Goal: Information Seeking & Learning: Understand process/instructions

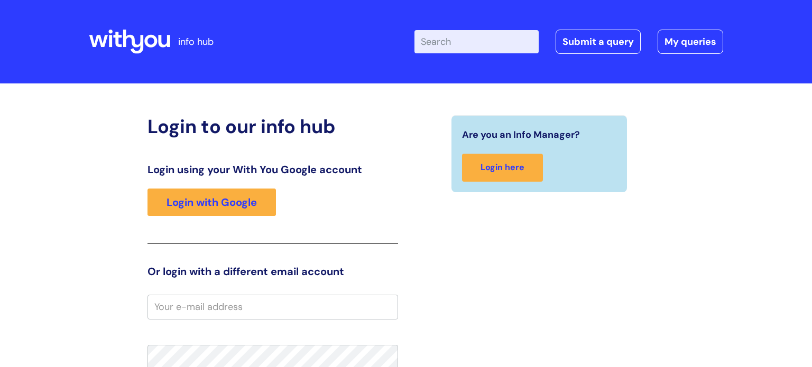
click at [443, 42] on input "Enter your search term here..." at bounding box center [476, 41] width 124 height 23
type input "mfa"
click button "Search" at bounding box center [0, 0] width 0 height 0
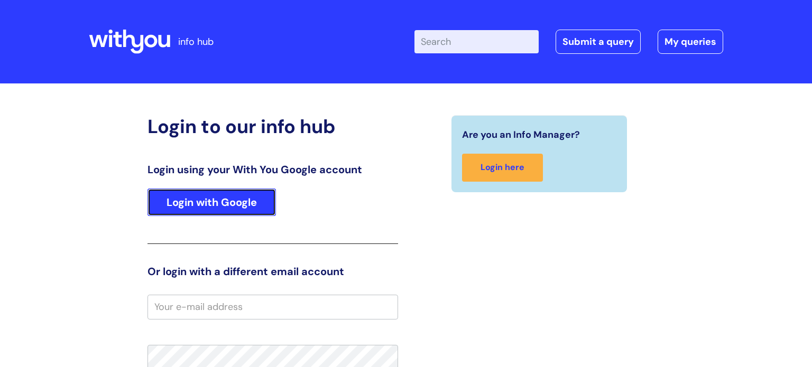
click at [225, 196] on link "Login with Google" at bounding box center [211, 202] width 128 height 27
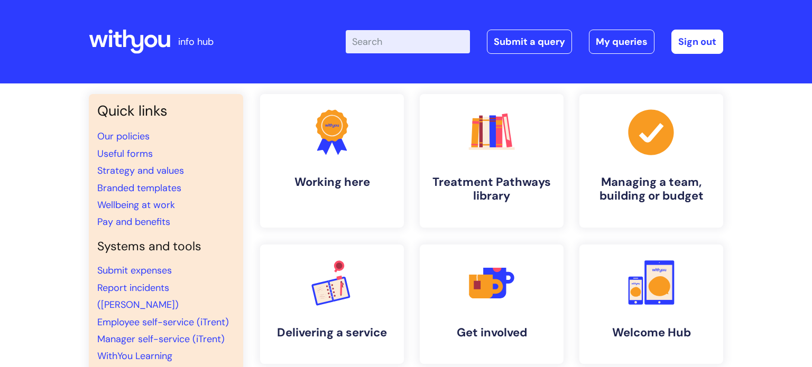
click at [387, 45] on input "Enter your search term here..." at bounding box center [408, 41] width 124 height 23
type input "mfa"
click button "Search" at bounding box center [0, 0] width 0 height 0
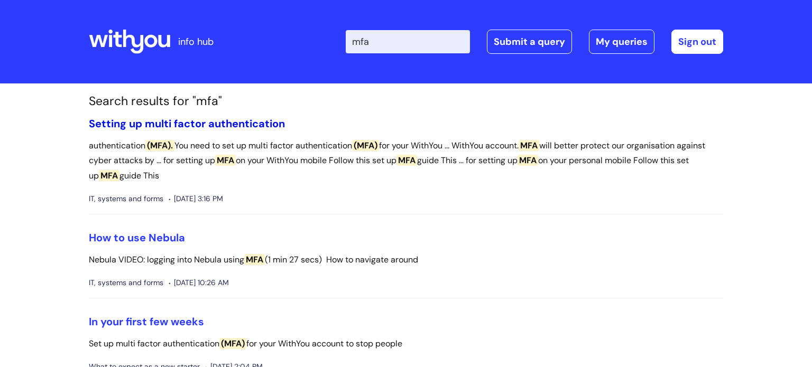
click at [186, 127] on link "Setting up multi factor authentication" at bounding box center [187, 124] width 196 height 14
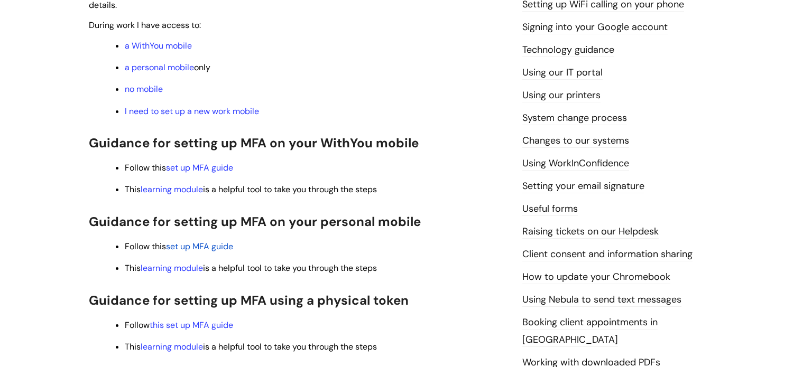
scroll to position [338, 0]
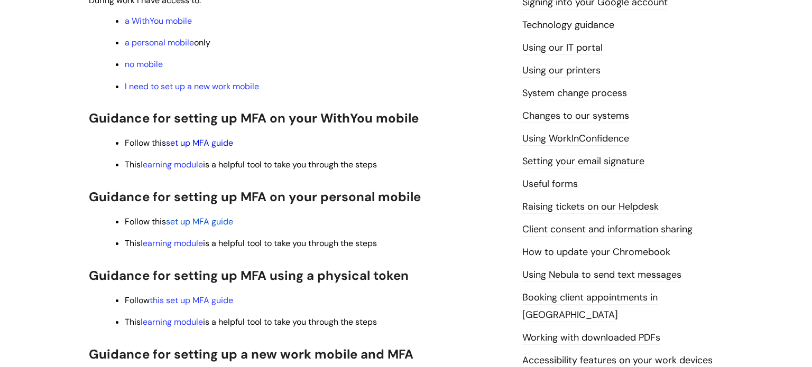
click at [189, 145] on link "set up MFA guide" at bounding box center [199, 142] width 67 height 11
